Goal: Information Seeking & Learning: Learn about a topic

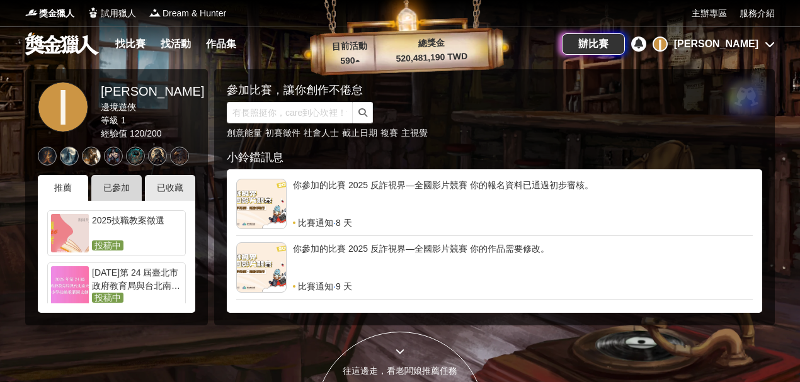
click at [112, 190] on div "已參加" at bounding box center [116, 188] width 50 height 26
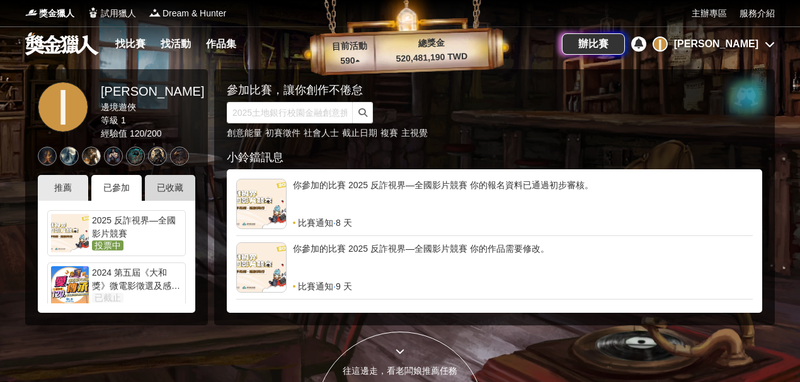
click at [170, 181] on div "已收藏" at bounding box center [170, 188] width 50 height 26
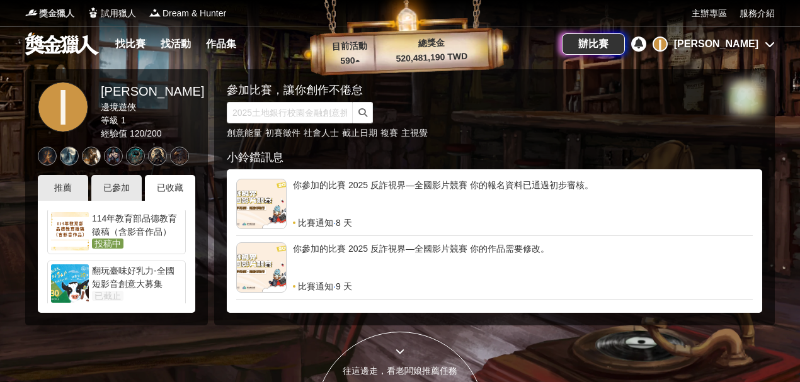
click at [49, 11] on span "獎金獵人" at bounding box center [56, 13] width 35 height 13
click at [55, 42] on link at bounding box center [62, 43] width 76 height 24
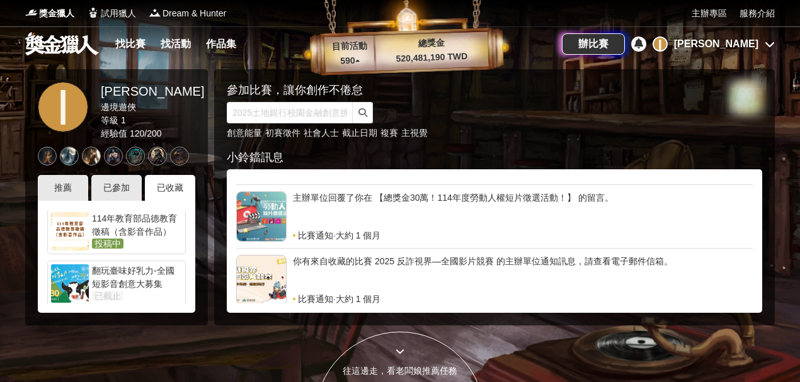
scroll to position [378, 0]
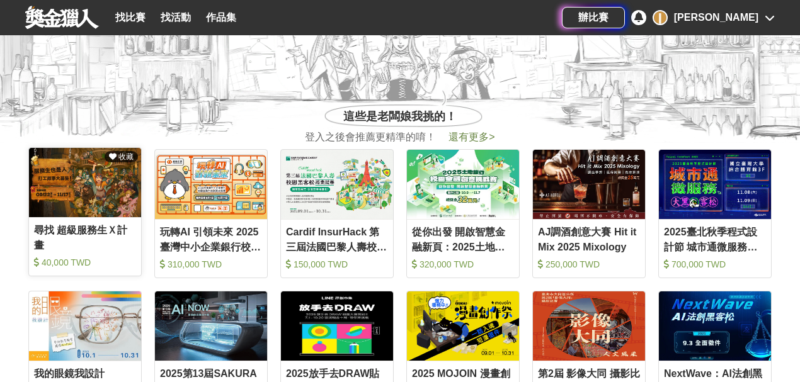
click at [78, 180] on img at bounding box center [85, 182] width 112 height 69
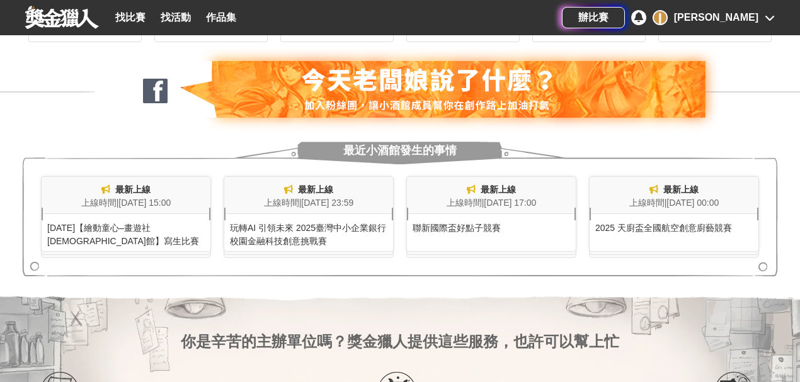
scroll to position [1008, 0]
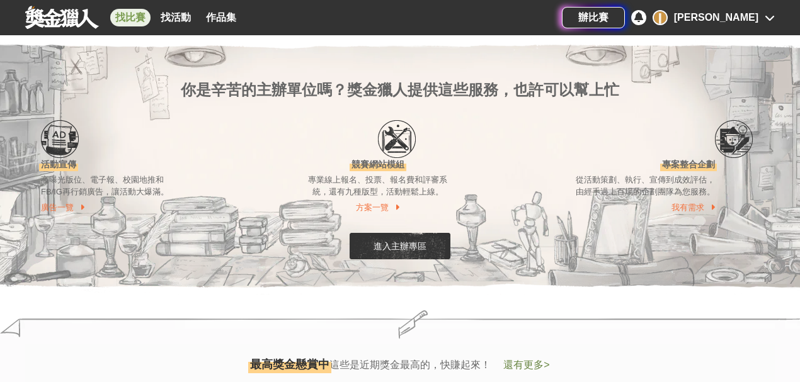
click at [134, 18] on link "找比賽" at bounding box center [130, 18] width 40 height 18
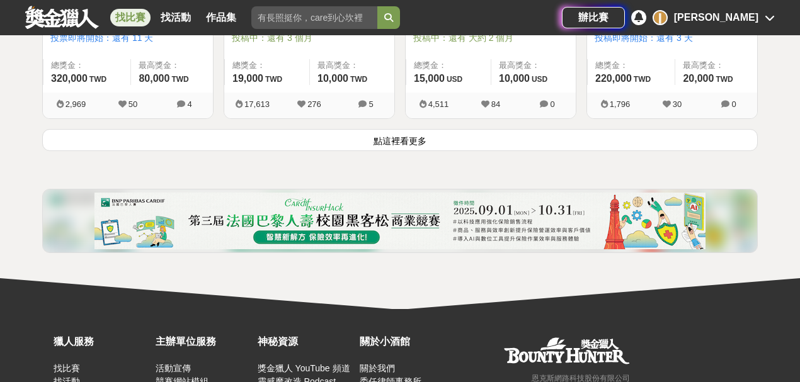
scroll to position [1763, 0]
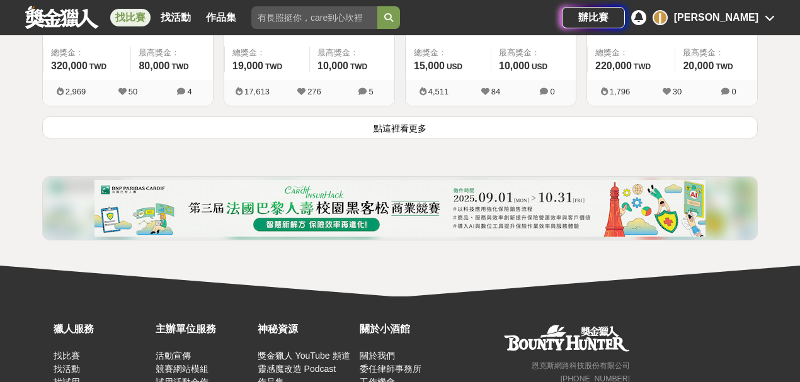
click at [412, 125] on button "點這裡看更多" at bounding box center [399, 128] width 715 height 22
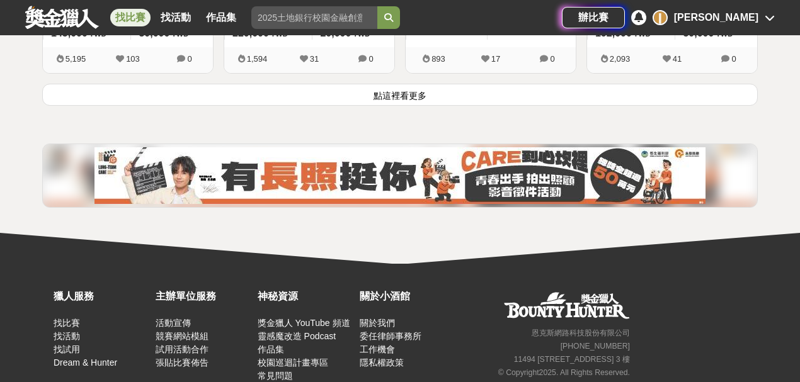
scroll to position [3149, 0]
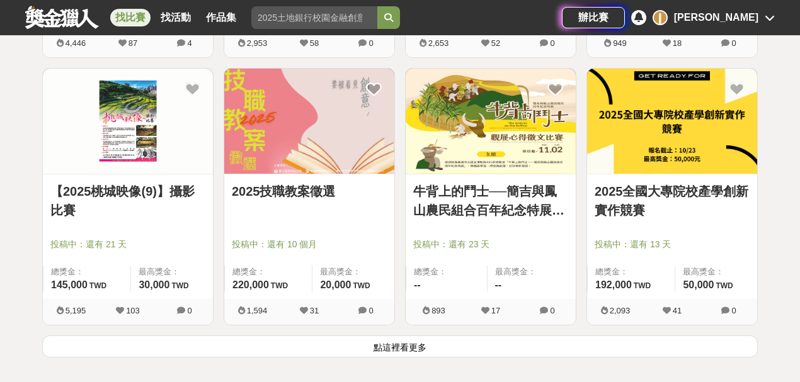
click at [426, 343] on button "點這裡看更多" at bounding box center [399, 347] width 715 height 22
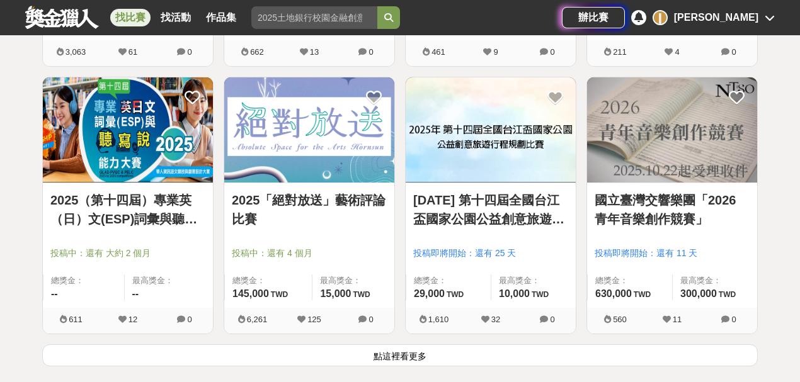
scroll to position [4786, 0]
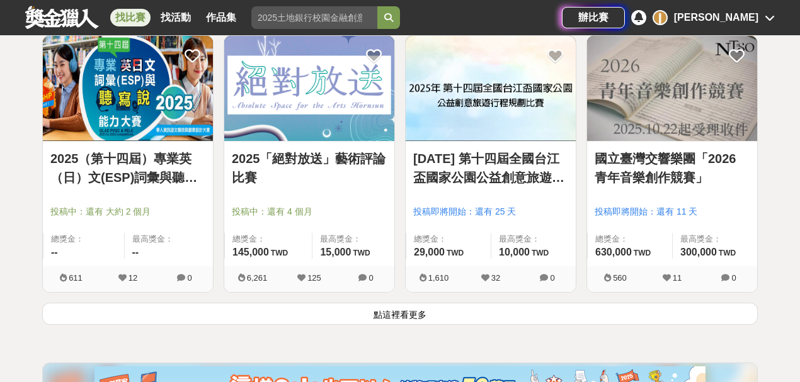
click at [375, 303] on button "點這裡看更多" at bounding box center [399, 314] width 715 height 22
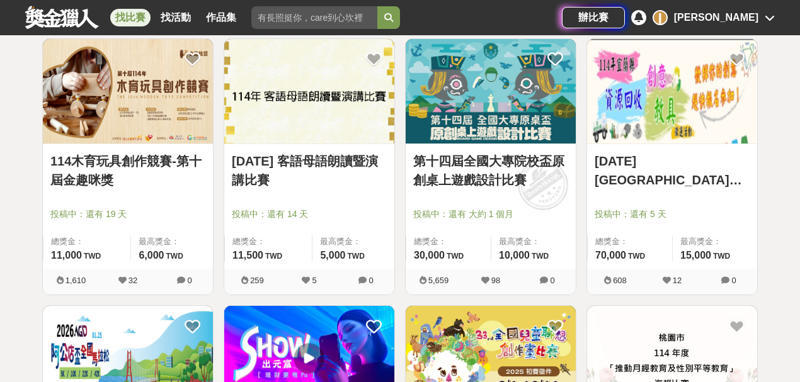
scroll to position [5038, 0]
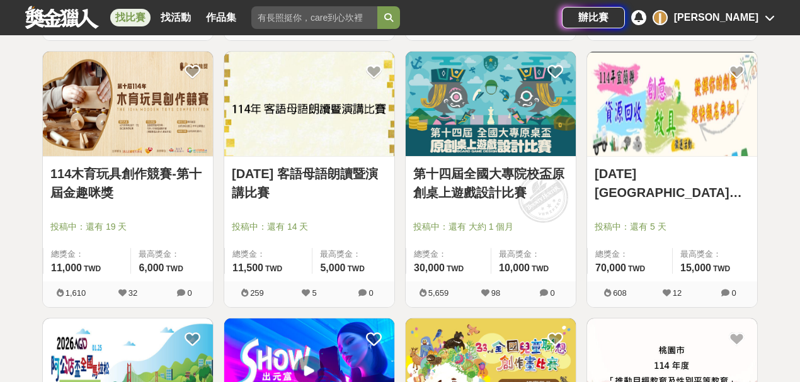
click at [688, 174] on link "[DATE][GEOGRAPHIC_DATA]資源回收[DEMOGRAPHIC_DATA]徵選活動" at bounding box center [672, 183] width 155 height 38
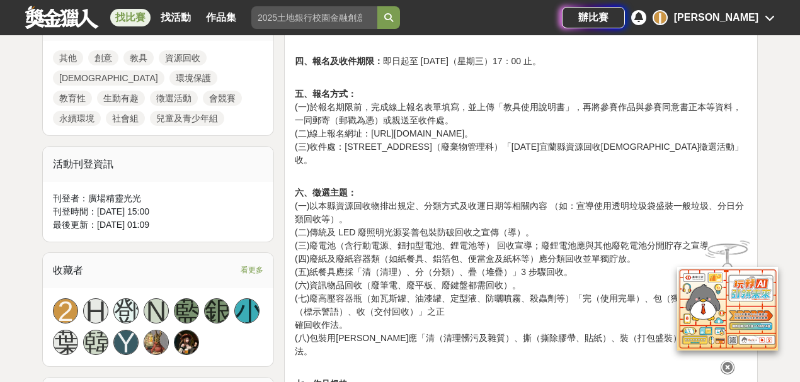
scroll to position [756, 0]
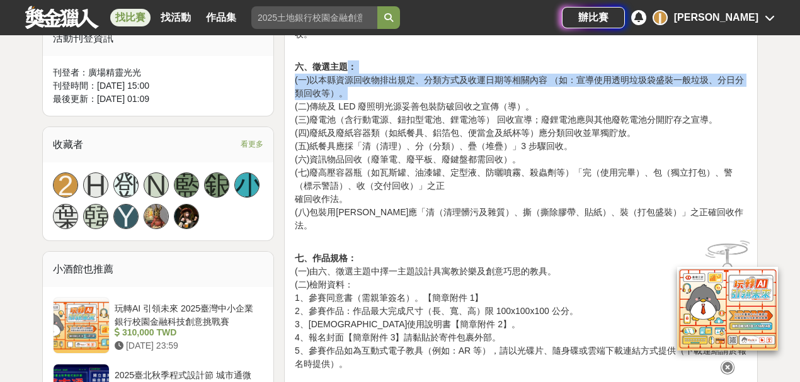
drag, startPoint x: 433, startPoint y: 74, endPoint x: 344, endPoint y: 54, distance: 91.1
click at [344, 54] on p "六、徵選主題： (一)以本縣資源回收物排出規定、分類方式及收運日期等相關內容 （如：宣導使用透明垃圾袋盛裝一般垃圾、分日分類回收等）。 (二)傳統及 LED …" at bounding box center [521, 139] width 452 height 185
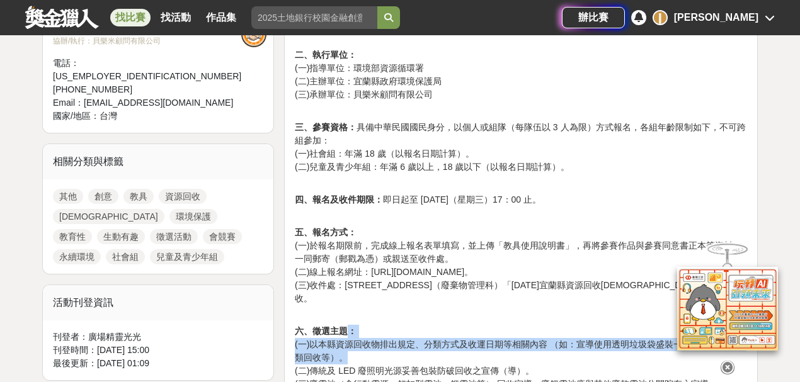
scroll to position [504, 0]
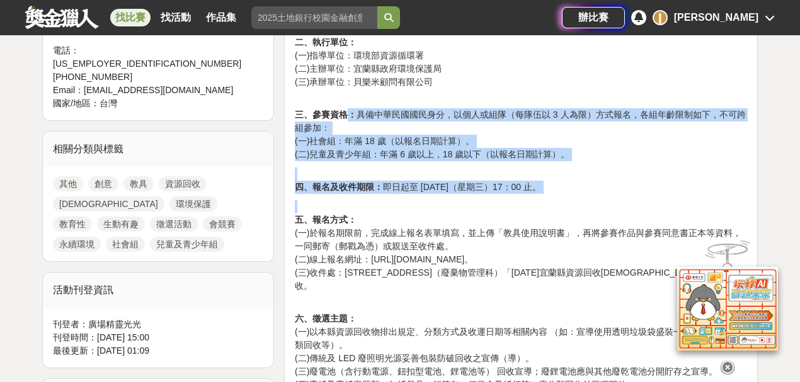
drag, startPoint x: 420, startPoint y: 110, endPoint x: 693, endPoint y: 183, distance: 282.3
click at [691, 181] on p "四、報名及收件期限： 即日起至 [DATE]（星期三）17：00 止。" at bounding box center [521, 181] width 452 height 26
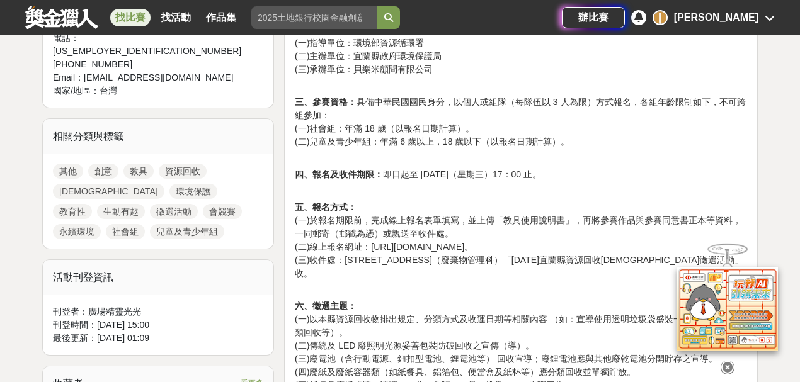
scroll to position [630, 0]
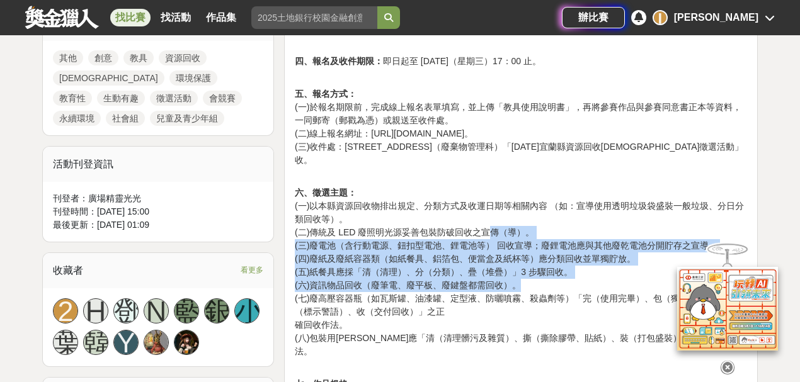
drag, startPoint x: 490, startPoint y: 218, endPoint x: 582, endPoint y: 272, distance: 106.7
click at [582, 272] on p "六、徵選主題： (一)以本縣資源回收物排出規定、分類方式及收運日期等相關內容 （如：宣導使用透明垃圾袋盛裝一般垃圾、分日分類回收等）。 (二)傳統及 LED …" at bounding box center [521, 265] width 452 height 185
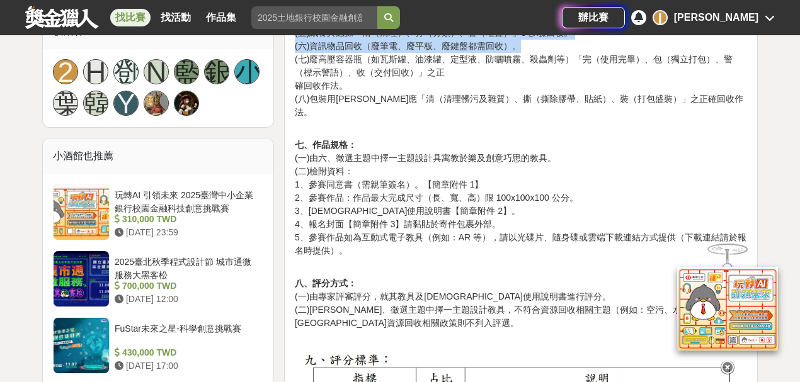
scroll to position [882, 0]
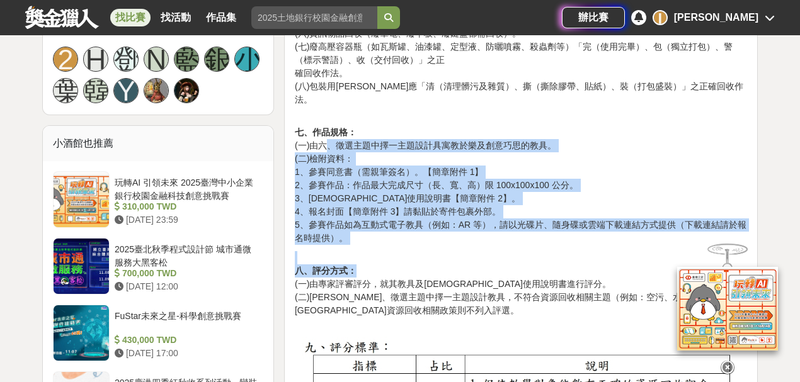
drag, startPoint x: 334, startPoint y: 122, endPoint x: 622, endPoint y: 241, distance: 311.2
click at [622, 241] on div "[DATE]宜蘭縣資源回收創意教具徵選活動簡章 一、活動目的： 為鼓勵轄內民眾發揮創意，將資源回收理念融入生活中，透過設計兼具創意與教育性的教具，讓資源循環觀…" at bounding box center [521, 320] width 452 height 1534
click at [619, 251] on p "八、評分方式： (一)由專家評審評分，就其[DEMOGRAPHIC_DATA]及教具使用說明書進行評分。 (二)須由六、徵選主題中擇一主題設計教具，不符合資源…" at bounding box center [521, 284] width 452 height 66
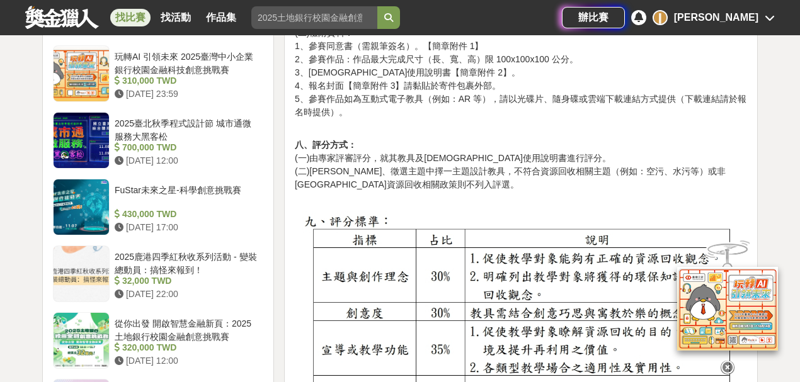
scroll to position [1134, 0]
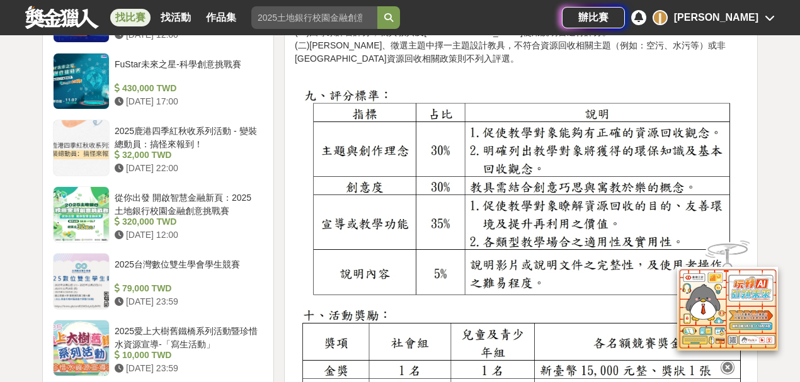
click at [608, 116] on img at bounding box center [521, 195] width 452 height 220
click at [594, 122] on img at bounding box center [521, 195] width 452 height 220
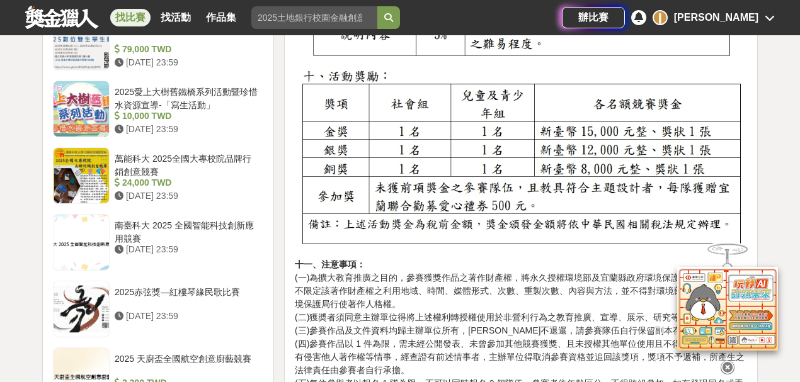
scroll to position [1386, 0]
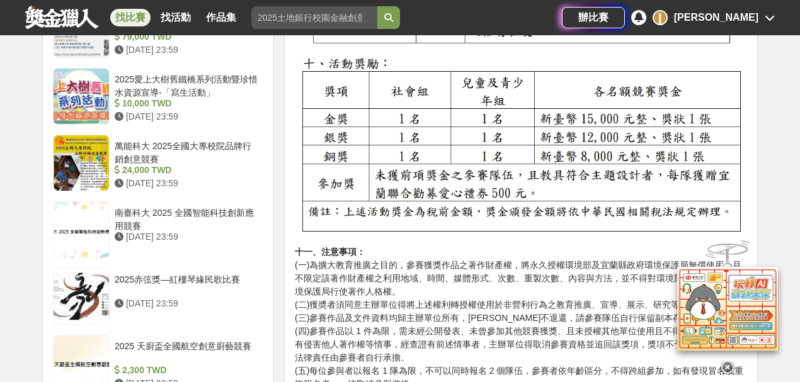
click at [618, 149] on img at bounding box center [521, 147] width 452 height 186
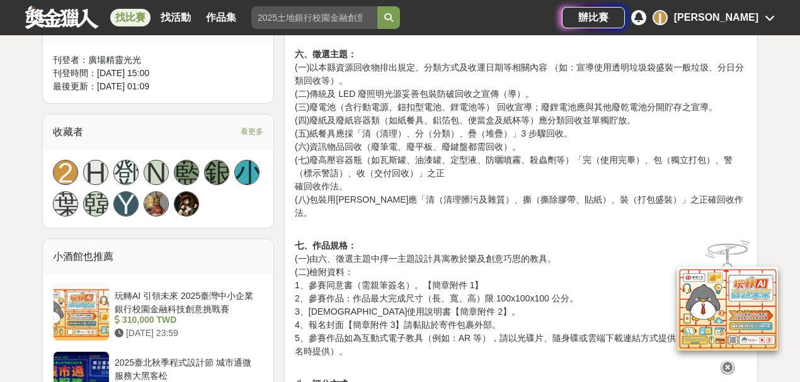
scroll to position [756, 0]
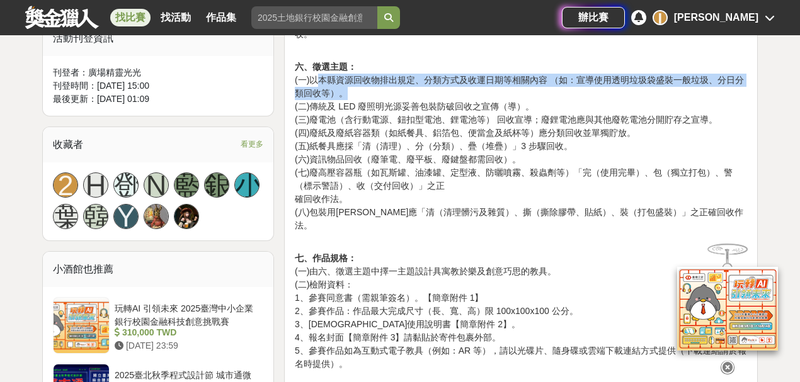
drag, startPoint x: 314, startPoint y: 69, endPoint x: 555, endPoint y: 73, distance: 240.6
click at [555, 73] on p "六、徵選主題： (一)以本縣資源回收物排出規定、分類方式及收運日期等相關內容 （如：宣導使用透明垃圾袋盛裝一般垃圾、分日分類回收等）。 (二)傳統及 LED …" at bounding box center [521, 139] width 452 height 185
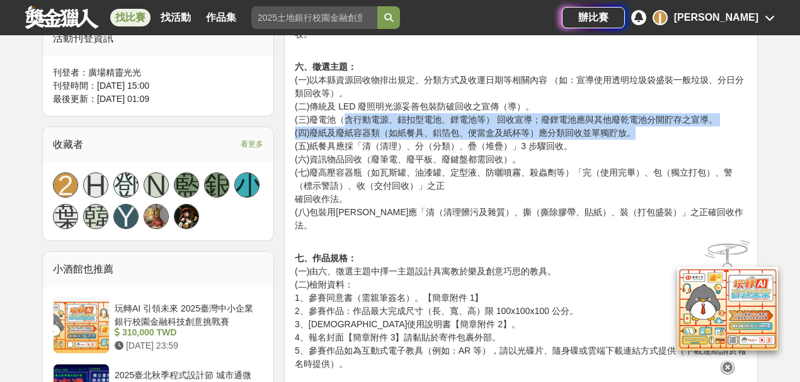
drag, startPoint x: 346, startPoint y: 106, endPoint x: 714, endPoint y: 123, distance: 368.2
click at [714, 123] on p "六、徵選主題： (一)以本縣資源回收物排出規定、分類方式及收運日期等相關內容 （如：宣導使用透明垃圾袋盛裝一般垃圾、分日分類回收等）。 (二)傳統及 LED …" at bounding box center [521, 139] width 452 height 185
click at [621, 123] on p "六、徵選主題： (一)以本縣資源回收物排出規定、分類方式及收運日期等相關內容 （如：宣導使用透明垃圾袋盛裝一般垃圾、分日分類回收等）。 (二)傳統及 LED …" at bounding box center [521, 139] width 452 height 185
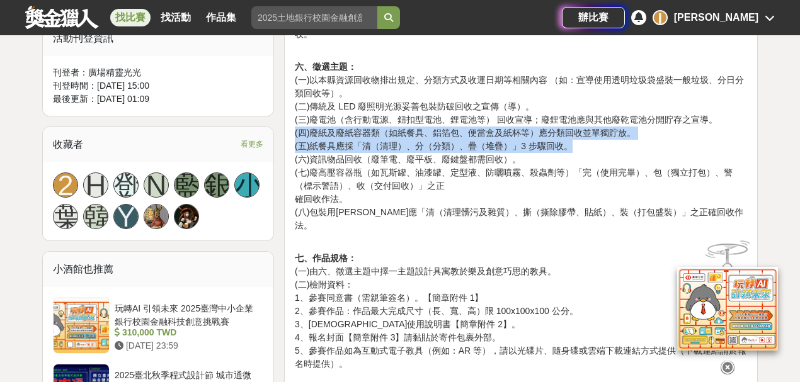
drag, startPoint x: 652, startPoint y: 118, endPoint x: 637, endPoint y: 125, distance: 16.1
click at [637, 125] on p "六、徵選主題： (一)以本縣資源回收物排出規定、分類方式及收運日期等相關內容 （如：宣導使用透明垃圾袋盛裝一般垃圾、分日分類回收等）。 (二)傳統及 LED …" at bounding box center [521, 139] width 452 height 185
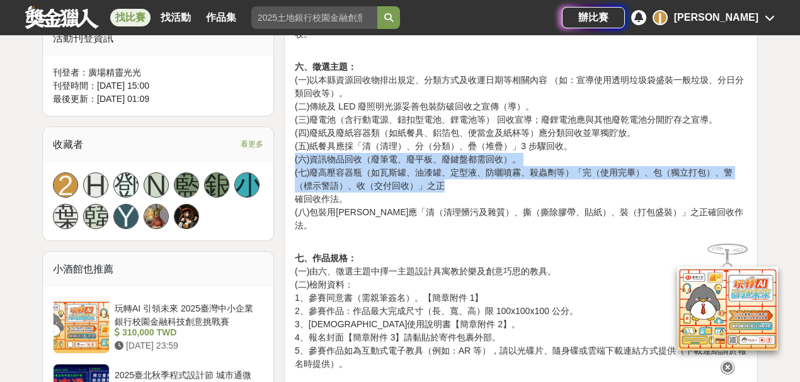
drag, startPoint x: 547, startPoint y: 150, endPoint x: 554, endPoint y: 176, distance: 27.3
click at [554, 176] on p "六、徵選主題： (一)以本縣資源回收物排出規定、分類方式及收運日期等相關內容 （如：宣導使用透明垃圾袋盛裝一般垃圾、分日分類回收等）。 (二)傳統及 LED …" at bounding box center [521, 139] width 452 height 185
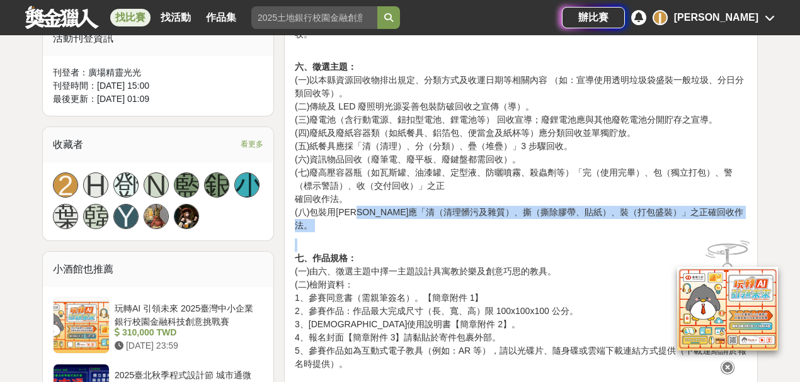
drag, startPoint x: 368, startPoint y: 199, endPoint x: 733, endPoint y: 213, distance: 365.6
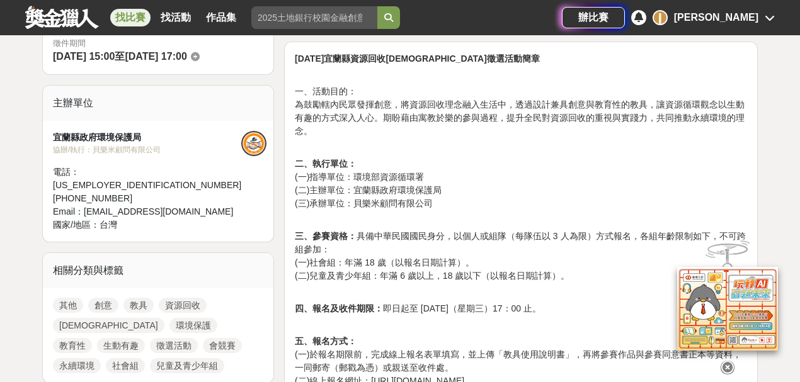
scroll to position [378, 0]
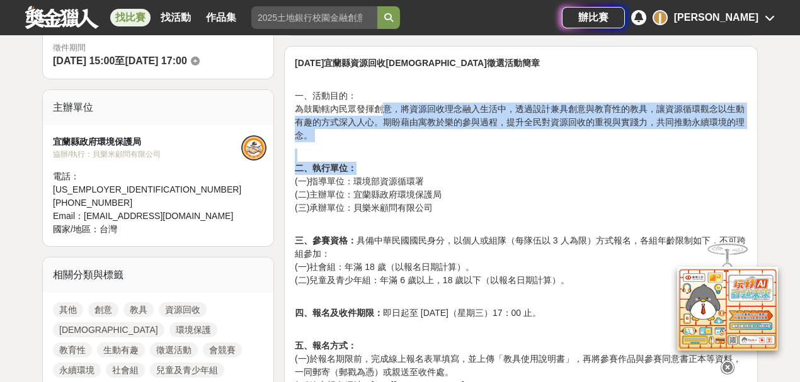
drag, startPoint x: 384, startPoint y: 105, endPoint x: 686, endPoint y: 168, distance: 308.2
click at [664, 166] on p "二、執行單位： (一)指導單位：環境部資源循環署 (二)主辦單位：宜蘭縣政府環境保護局 (三)承辦單位：貝樂米顧問有限公司" at bounding box center [521, 182] width 452 height 66
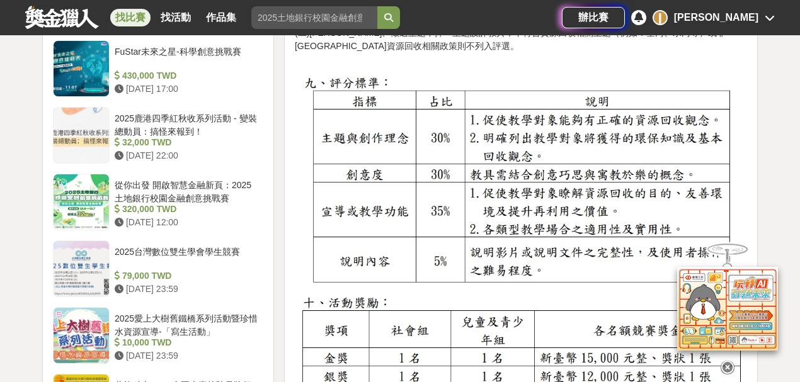
scroll to position [1134, 0]
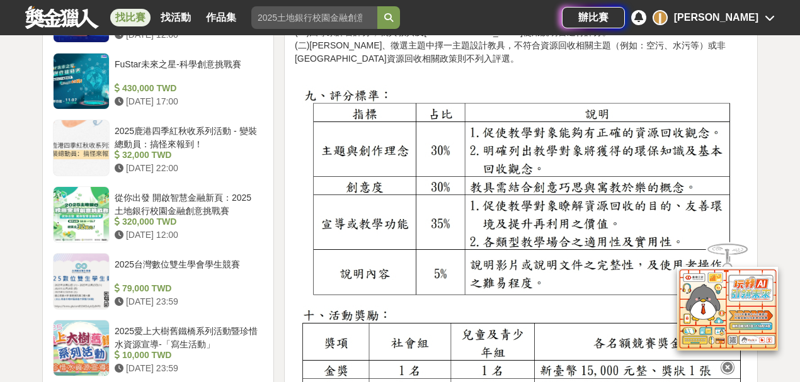
click at [593, 198] on img at bounding box center [521, 195] width 452 height 220
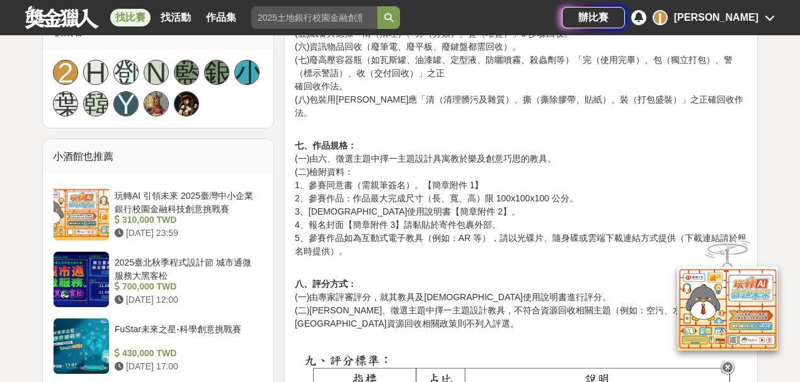
scroll to position [630, 0]
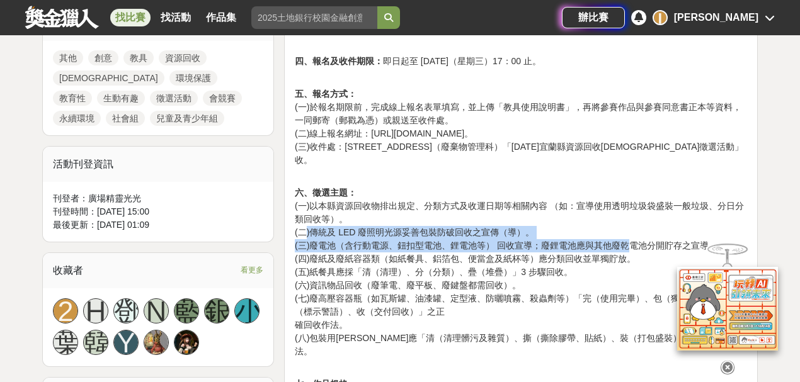
drag, startPoint x: 305, startPoint y: 219, endPoint x: 629, endPoint y: 234, distance: 323.4
click at [629, 234] on p "六、徵選主題： (一)以本縣資源回收物排出規定、分類方式及收運日期等相關內容 （如：宣導使用透明垃圾袋盛裝一般垃圾、分日分類回收等）。 (二)傳統及 LED …" at bounding box center [521, 265] width 452 height 185
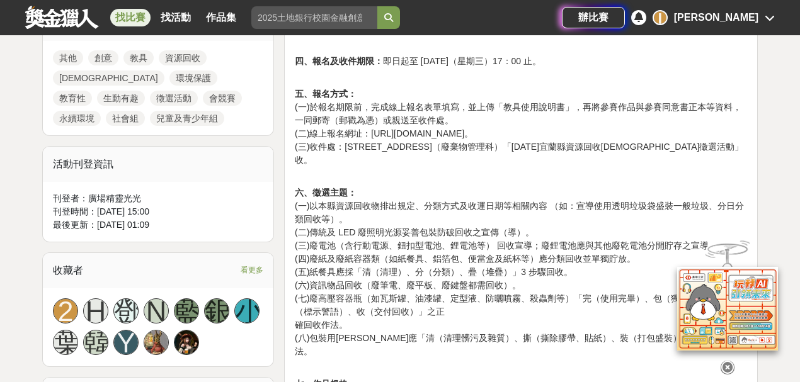
click at [427, 237] on p "六、徵選主題： (一)以本縣資源回收物排出規定、分類方式及收運日期等相關內容 （如：宣導使用透明垃圾袋盛裝一般垃圾、分日分類回收等）。 (二)傳統及 LED …" at bounding box center [521, 265] width 452 height 185
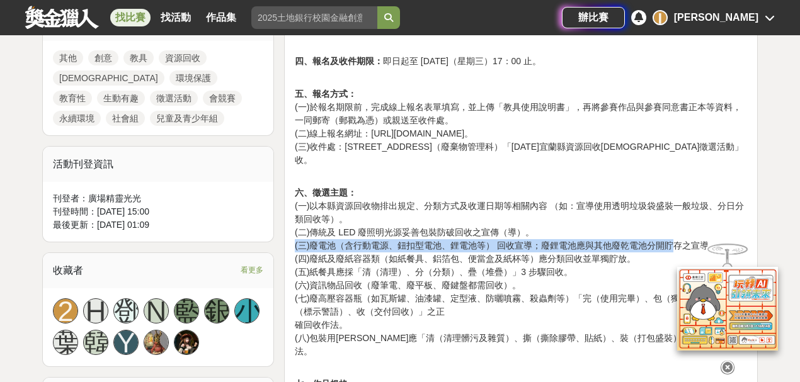
drag, startPoint x: 368, startPoint y: 228, endPoint x: 758, endPoint y: 233, distance: 389.2
click at [738, 233] on p "六、徵選主題： (一)以本縣資源回收物排出規定、分類方式及收運日期等相關內容 （如：宣導使用透明垃圾袋盛裝一般垃圾、分日分類回收等）。 (二)傳統及 LED …" at bounding box center [521, 265] width 452 height 185
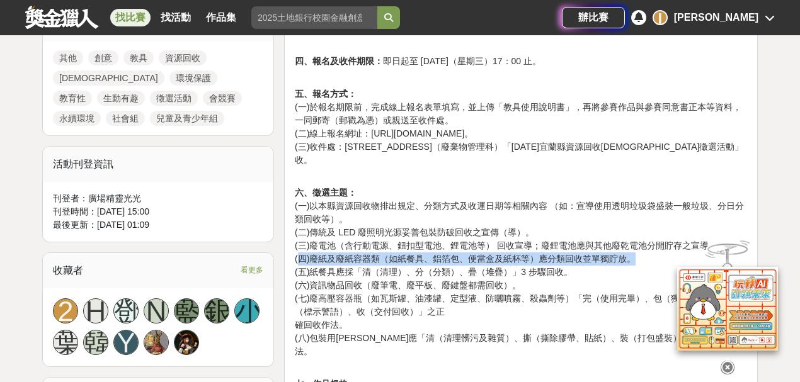
drag, startPoint x: 296, startPoint y: 246, endPoint x: 647, endPoint y: 248, distance: 351.4
click at [647, 248] on p "六、徵選主題： (一)以本縣資源回收物排出規定、分類方式及收運日期等相關內容 （如：宣導使用透明垃圾袋盛裝一般垃圾、分日分類回收等）。 (二)傳統及 LED …" at bounding box center [521, 265] width 452 height 185
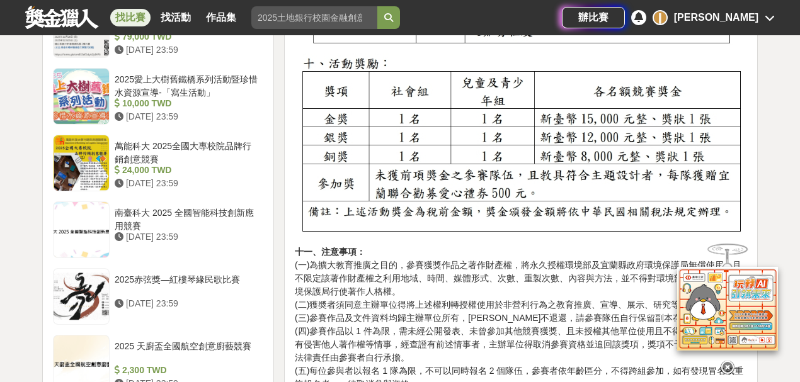
scroll to position [1511, 0]
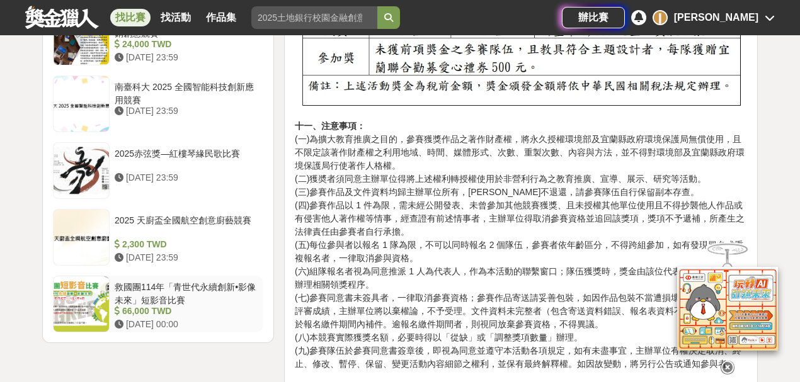
click at [159, 305] on div "66,000 TWD" at bounding box center [187, 311] width 144 height 13
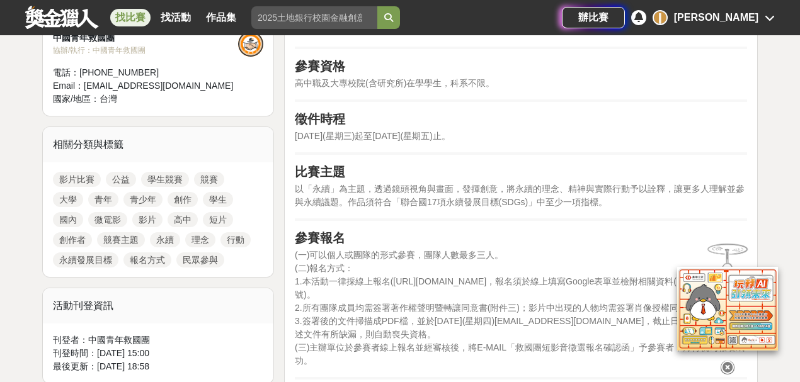
scroll to position [494, 0]
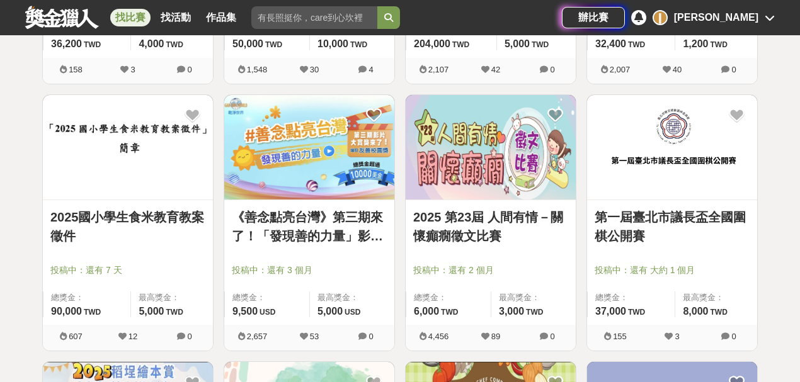
scroll to position [5542, 0]
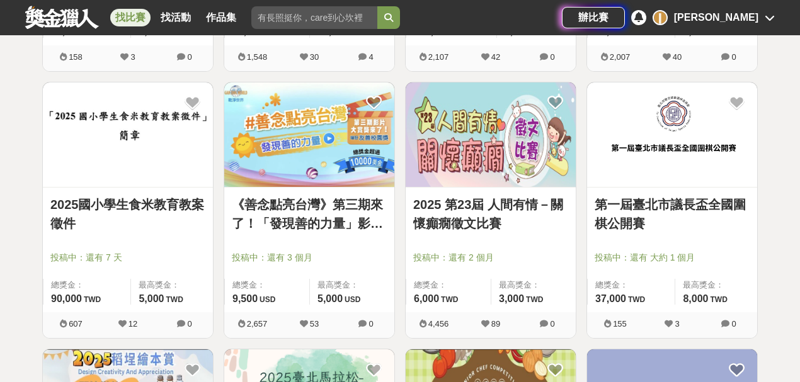
click at [111, 220] on link "2025國小學生食米教育教案徵件" at bounding box center [127, 214] width 155 height 38
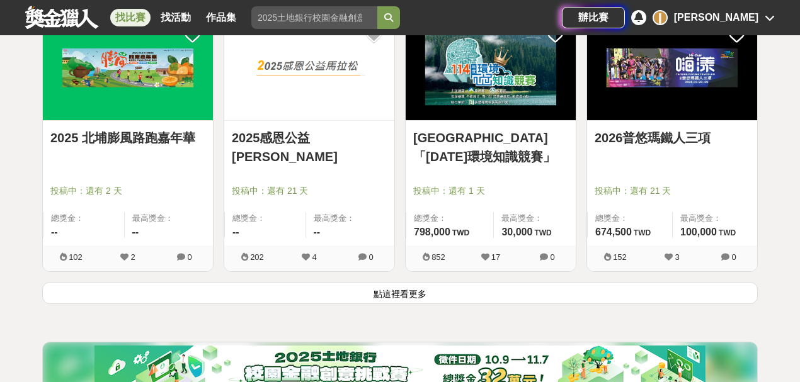
scroll to position [6424, 0]
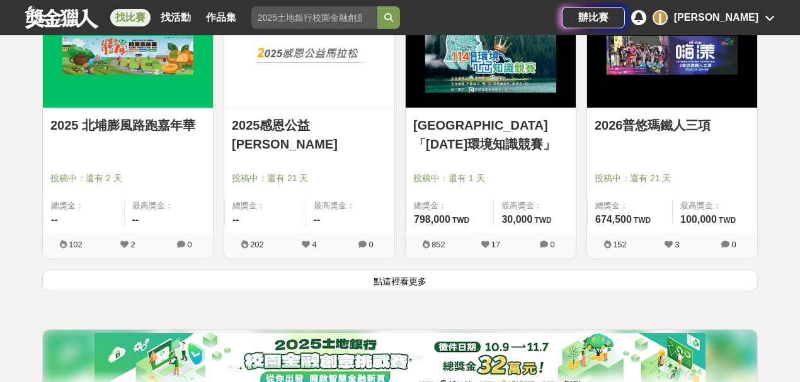
click at [440, 270] on button "點這裡看更多" at bounding box center [399, 281] width 715 height 22
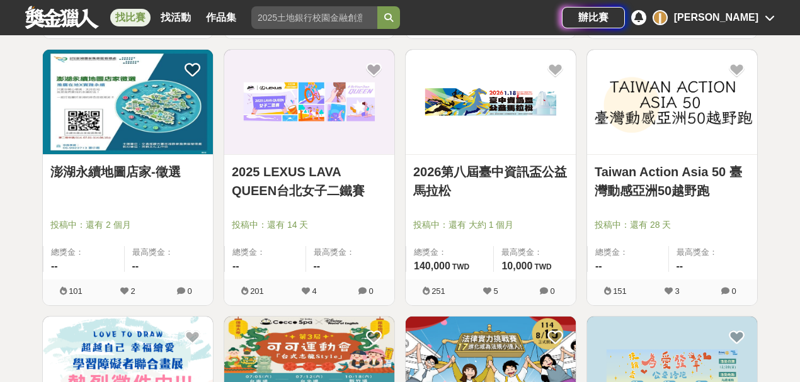
scroll to position [7431, 0]
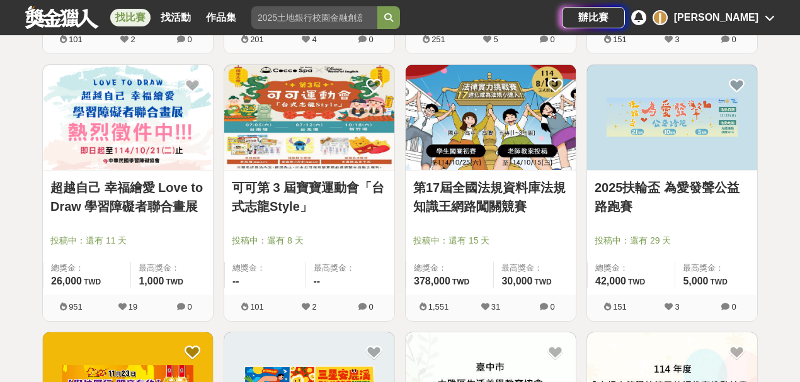
click at [339, 178] on link "可可第 3 屆寶寶運動會「台式志龍Style」" at bounding box center [309, 197] width 155 height 38
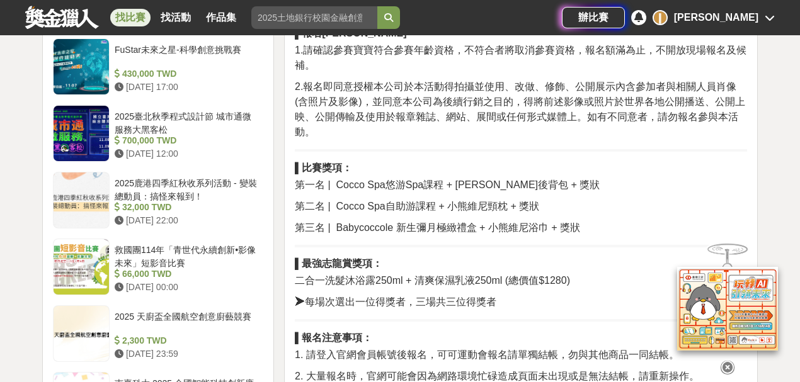
scroll to position [1134, 0]
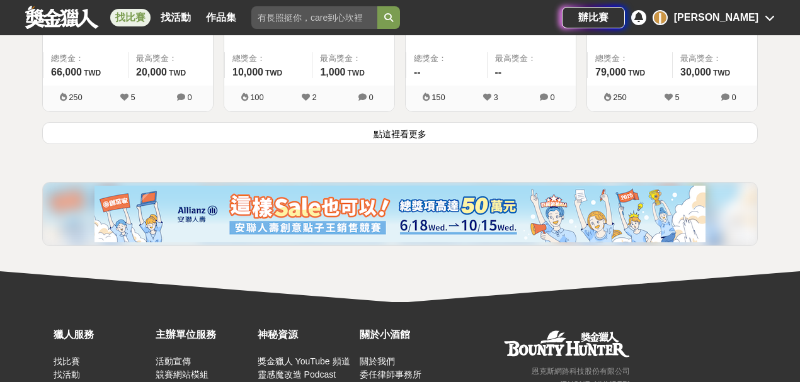
scroll to position [8187, 0]
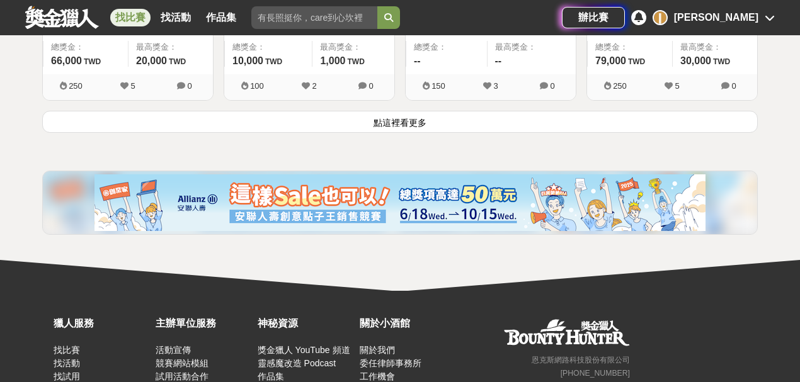
click at [494, 112] on button "點這裡看更多" at bounding box center [399, 122] width 715 height 22
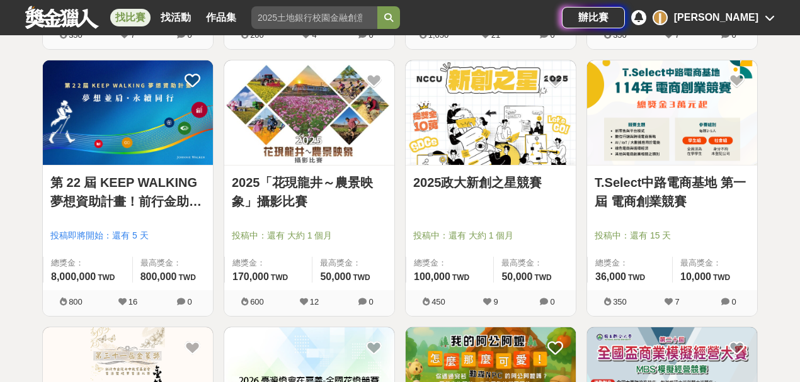
scroll to position [9321, 0]
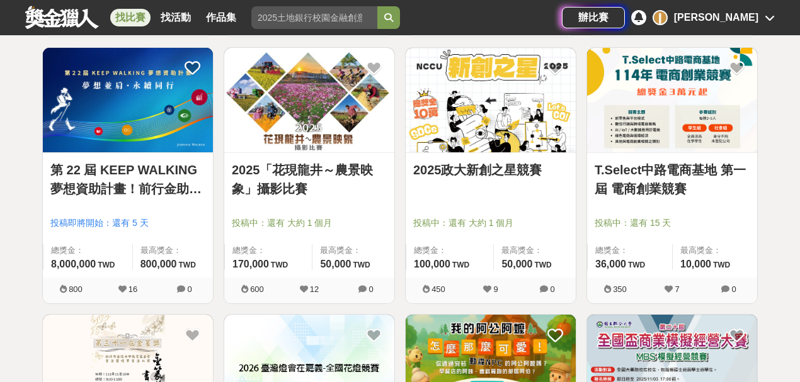
click at [155, 106] on img at bounding box center [128, 100] width 170 height 105
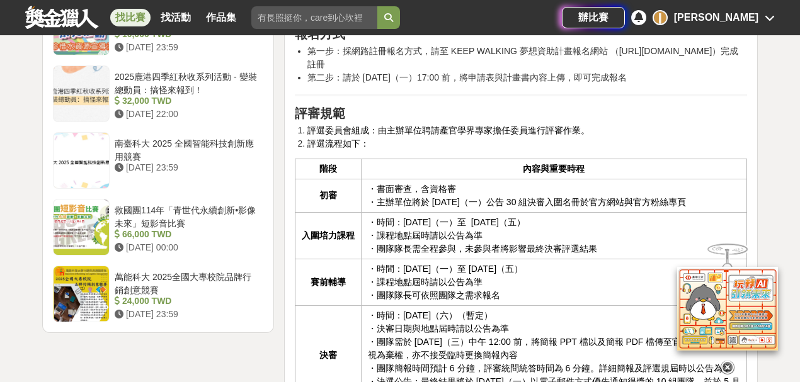
scroll to position [1763, 0]
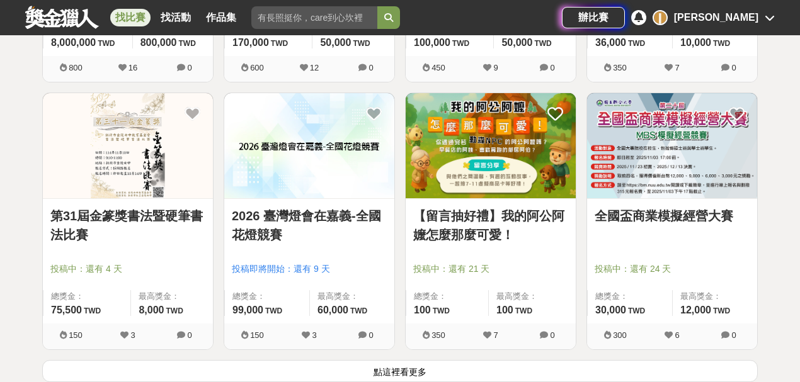
scroll to position [9573, 0]
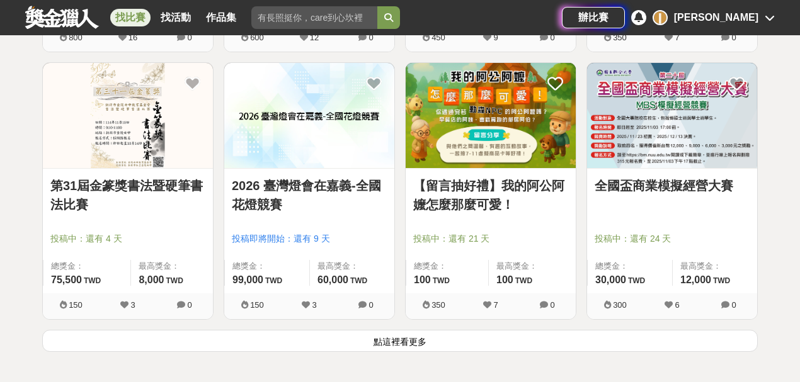
click at [501, 150] on img at bounding box center [491, 115] width 170 height 105
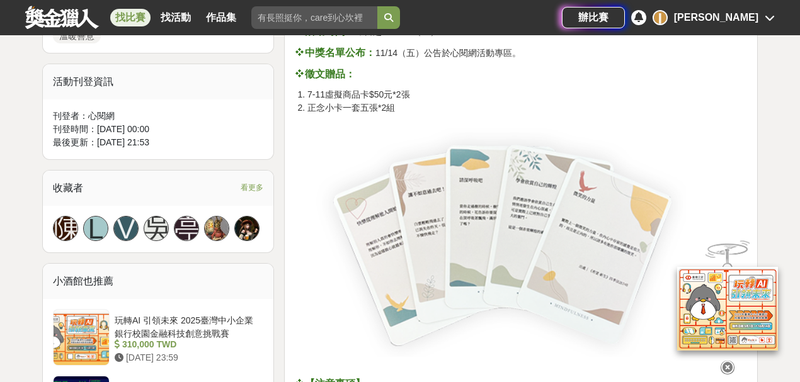
scroll to position [756, 0]
